Goal: Find specific page/section

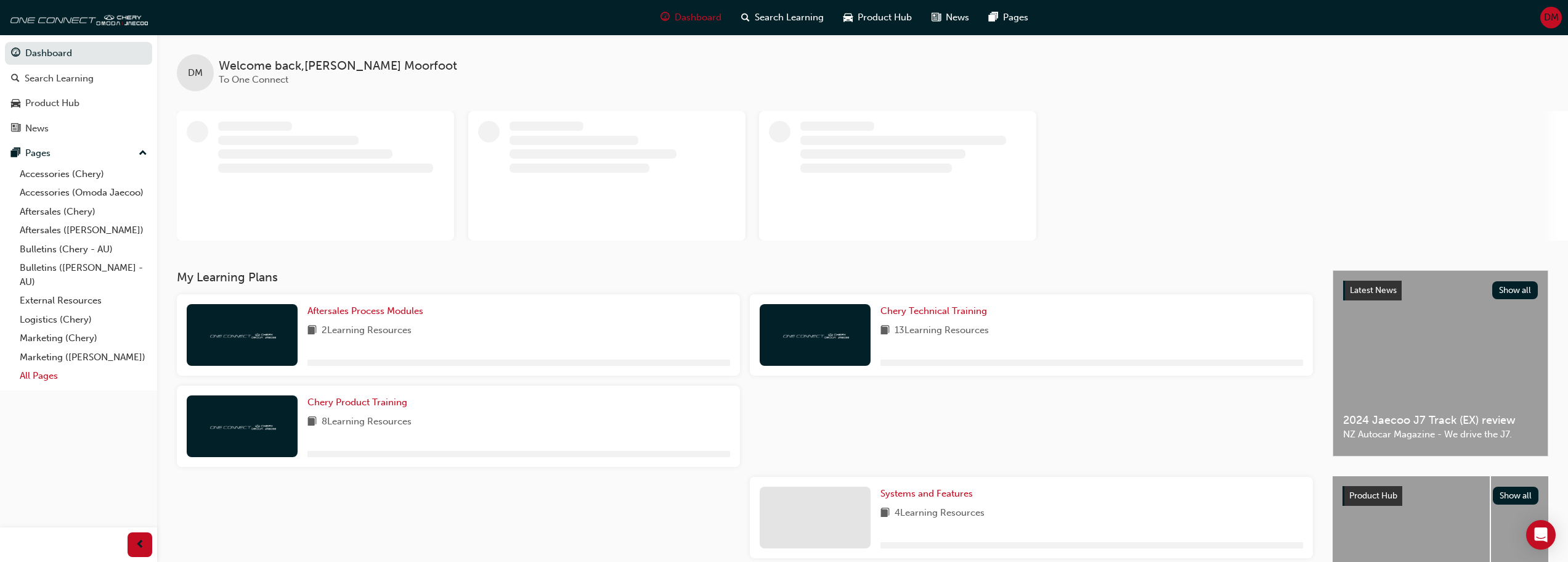
click at [32, 378] on link "All Pages" at bounding box center [83, 376] width 137 height 19
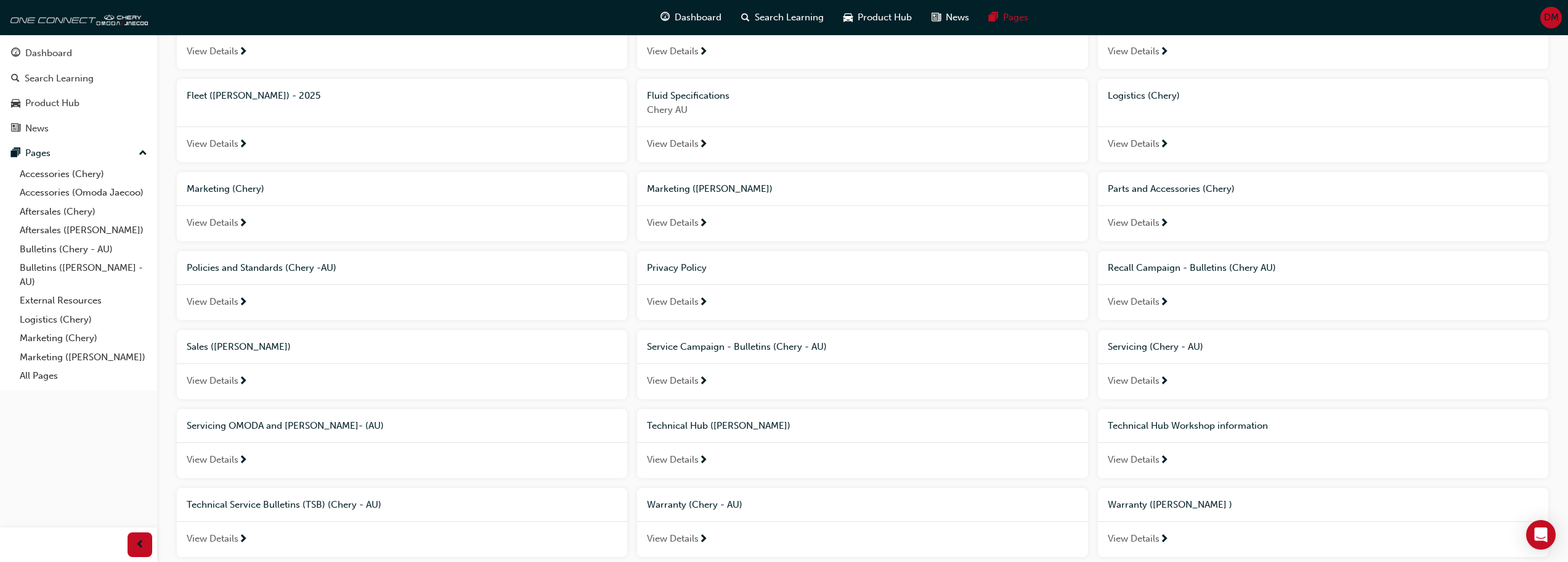
scroll to position [384, 0]
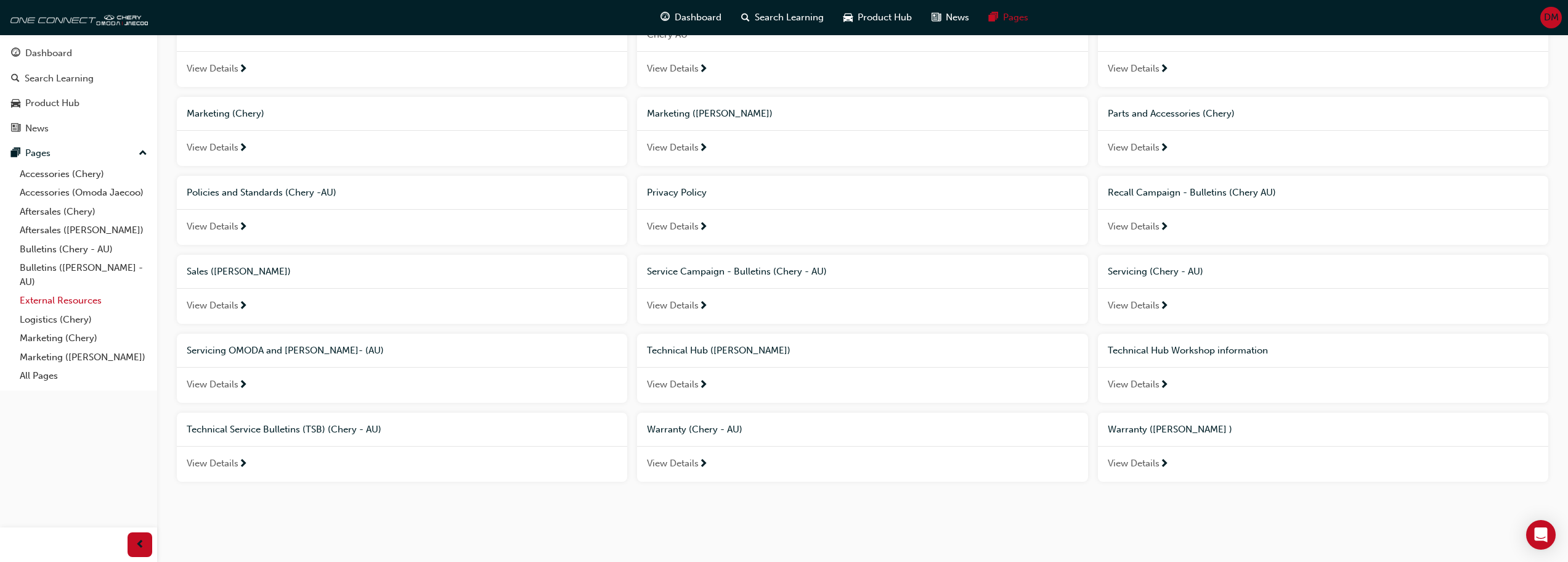
click at [50, 296] on link "External Resources" at bounding box center [83, 300] width 137 height 19
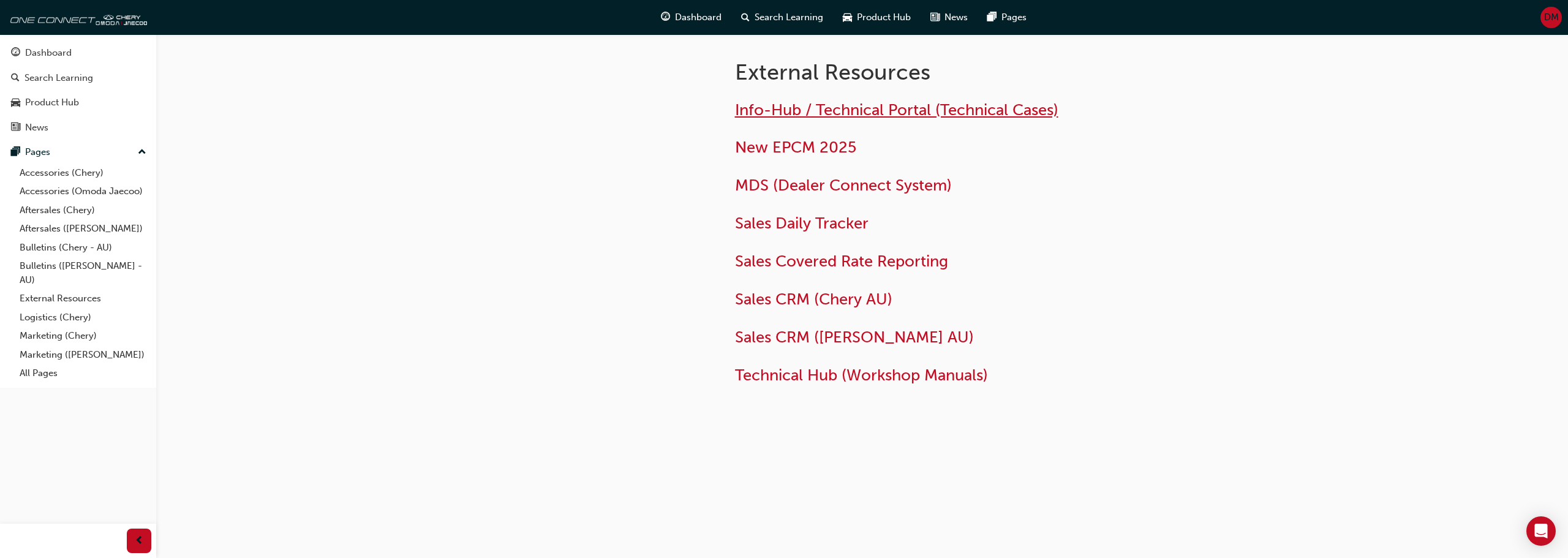
click at [805, 102] on span "Info-Hub / Technical Portal (Technical Cases)" at bounding box center [896, 110] width 323 height 19
